Goal: Navigation & Orientation: Find specific page/section

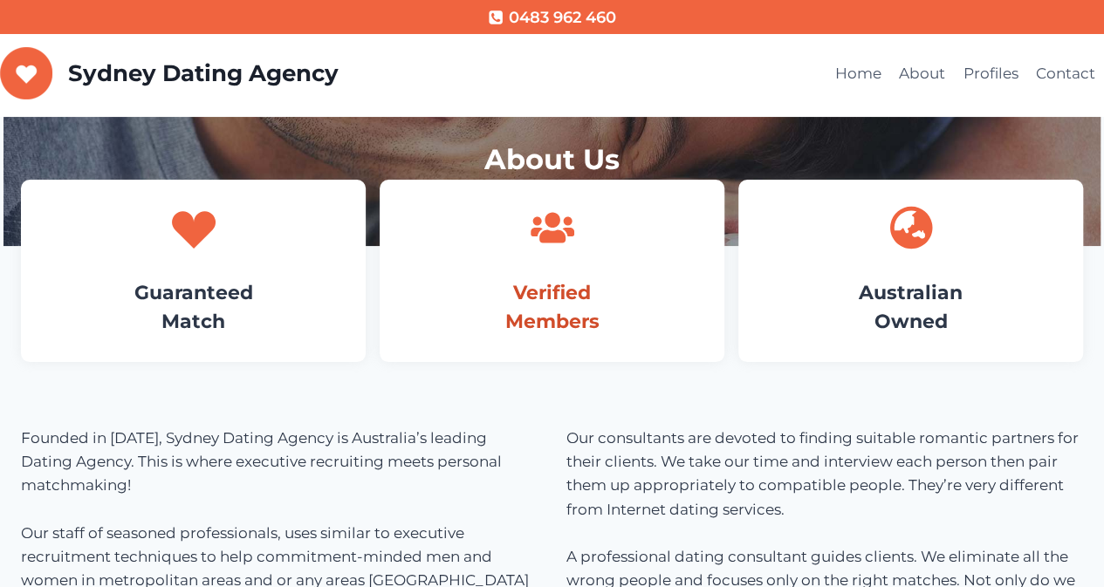
click at [564, 299] on link "Verified Members" at bounding box center [552, 307] width 94 height 52
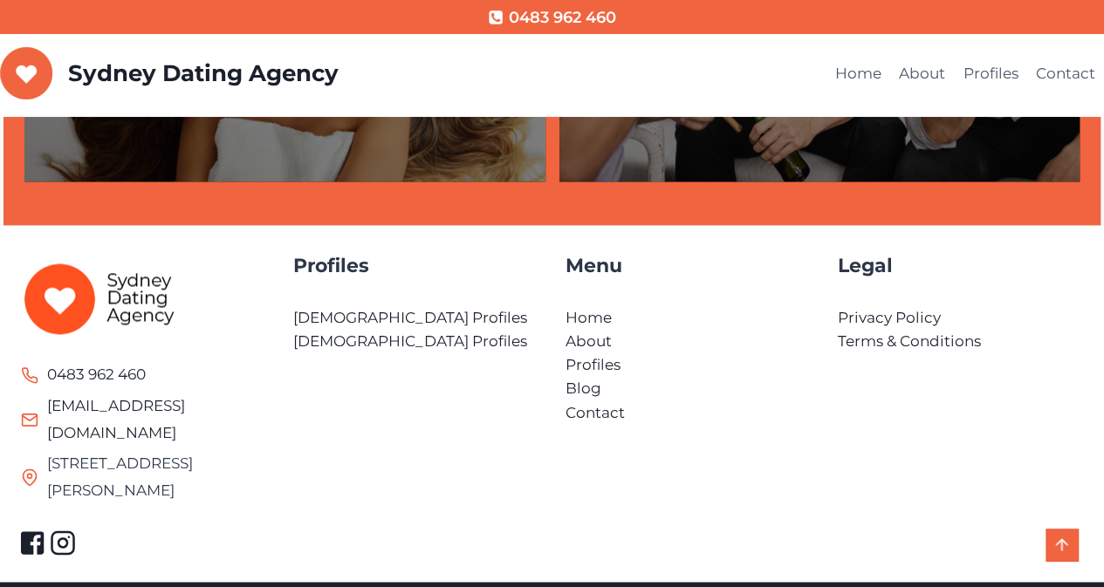
scroll to position [1151, 0]
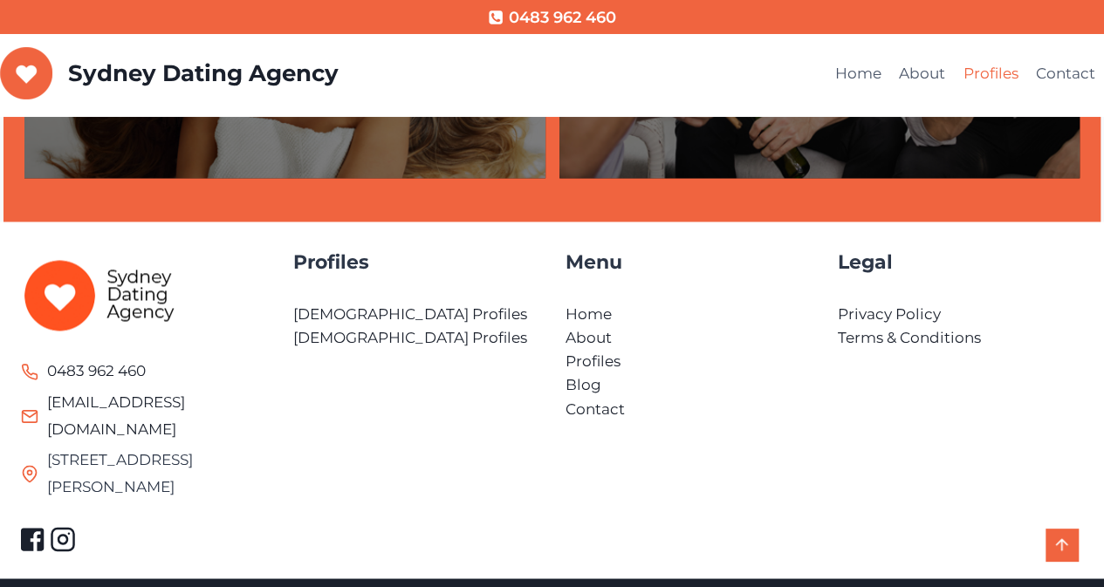
click at [996, 75] on link "Profiles" at bounding box center [990, 74] width 72 height 42
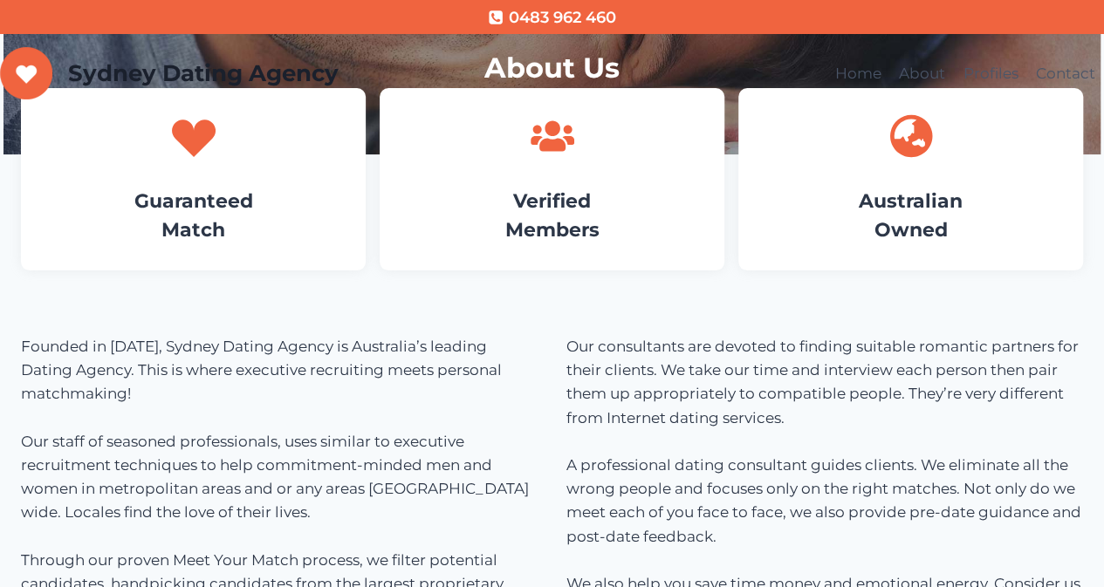
scroll to position [262, 0]
